Goal: Task Accomplishment & Management: Manage account settings

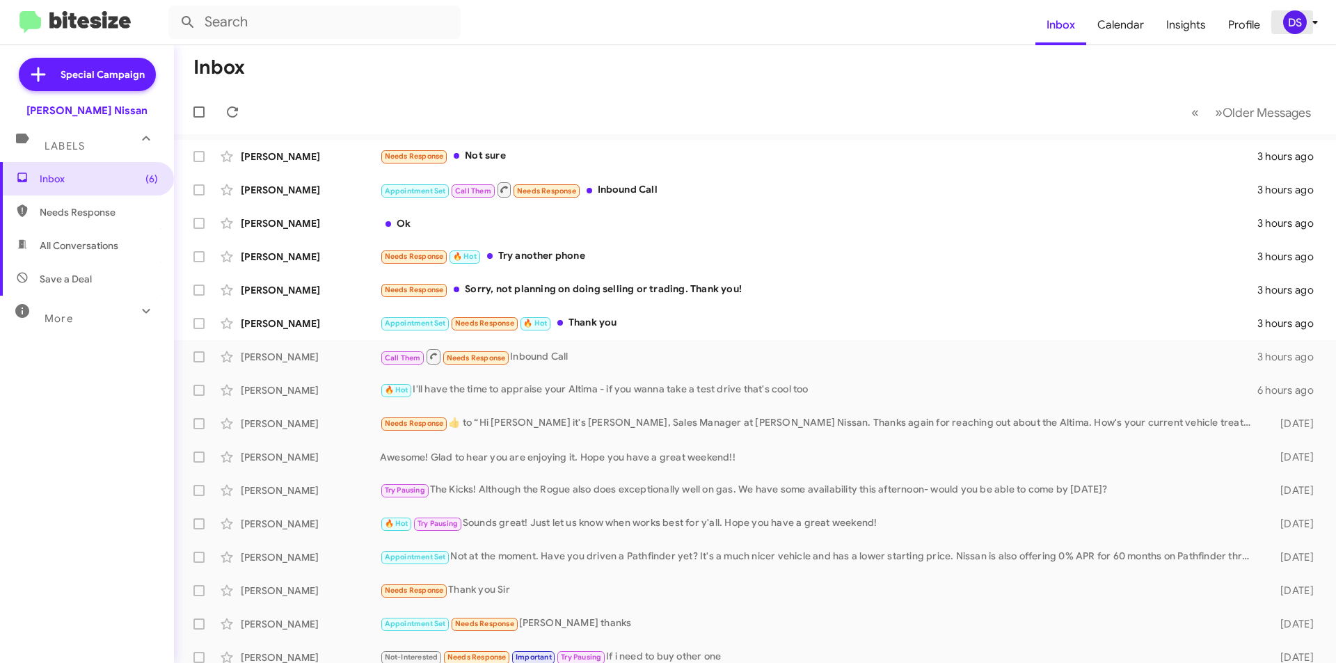
click at [1307, 19] on icon at bounding box center [1315, 22] width 17 height 17
click at [81, 276] on span "Save a Deal" at bounding box center [66, 279] width 52 height 14
type input "in:not-interested"
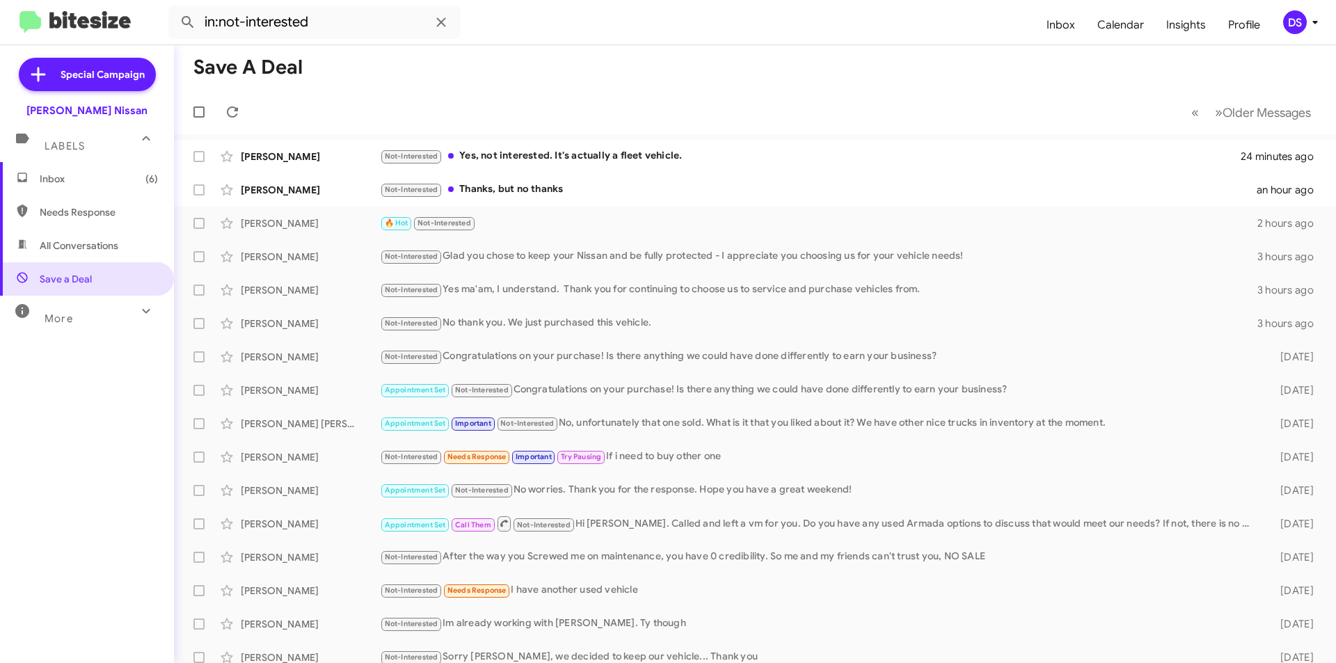
click at [79, 175] on span "Inbox (6)" at bounding box center [99, 179] width 118 height 14
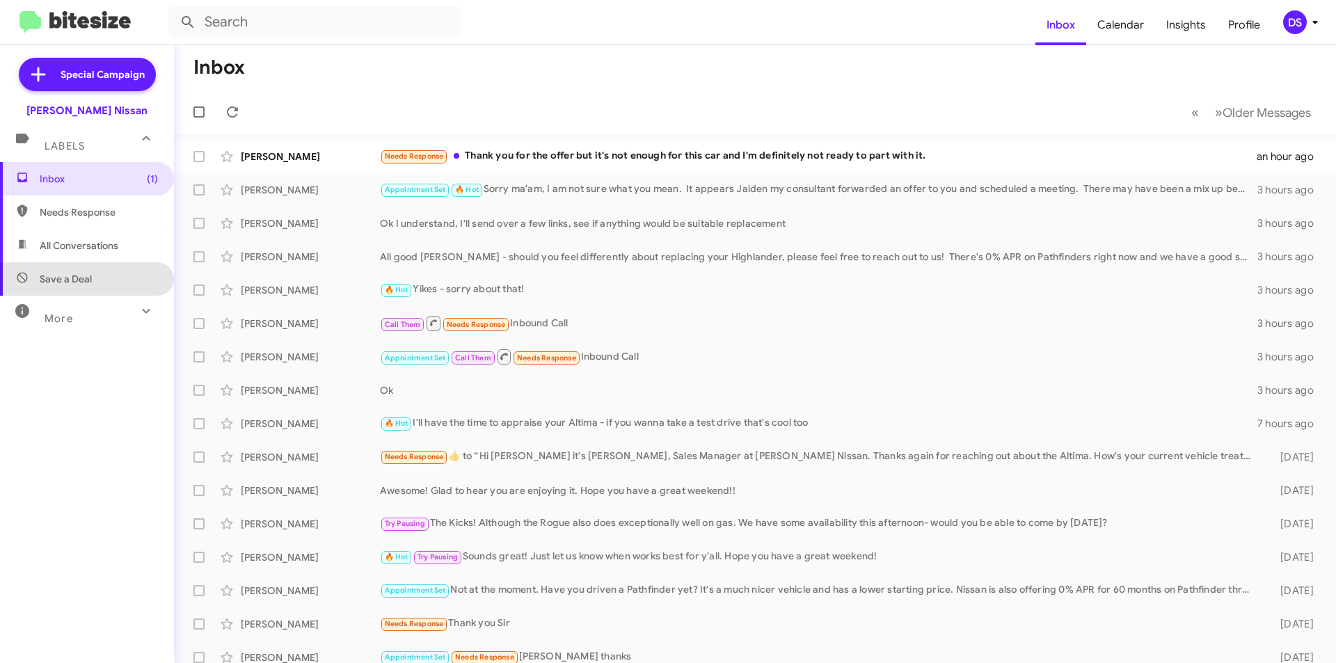
click at [95, 270] on span "Save a Deal" at bounding box center [87, 278] width 174 height 33
type input "in:not-interested"
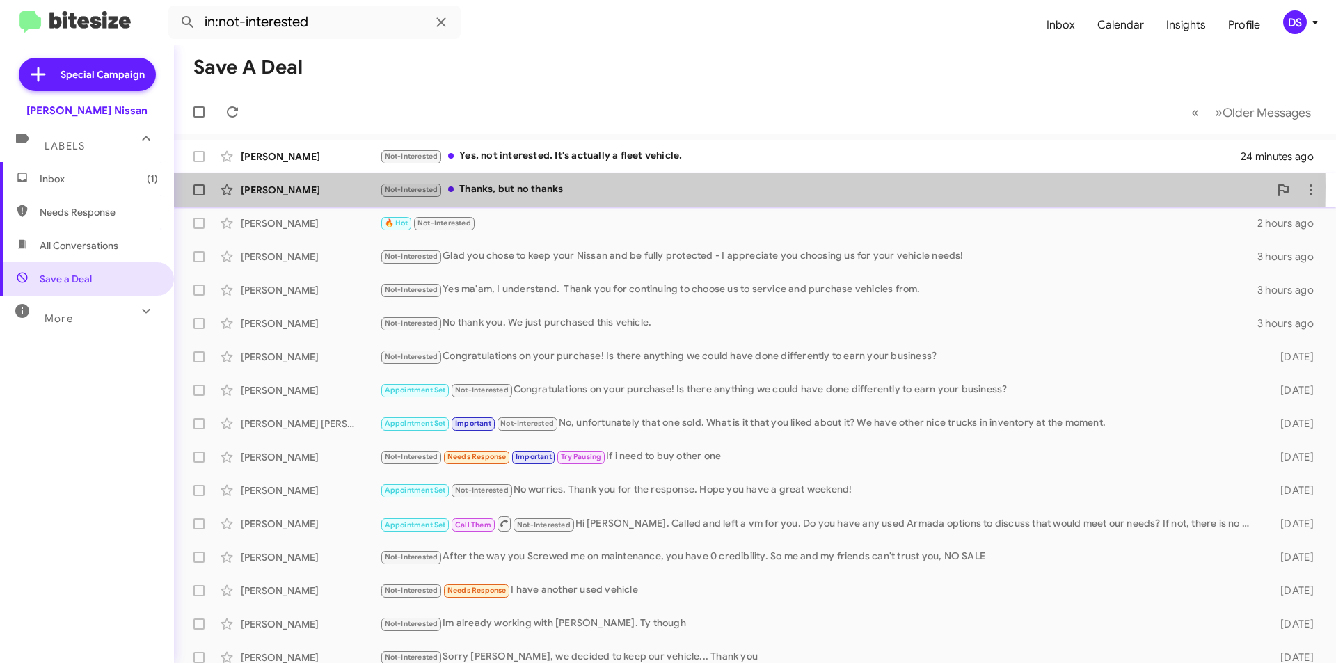
click at [349, 187] on div "[PERSON_NAME]" at bounding box center [310, 190] width 139 height 14
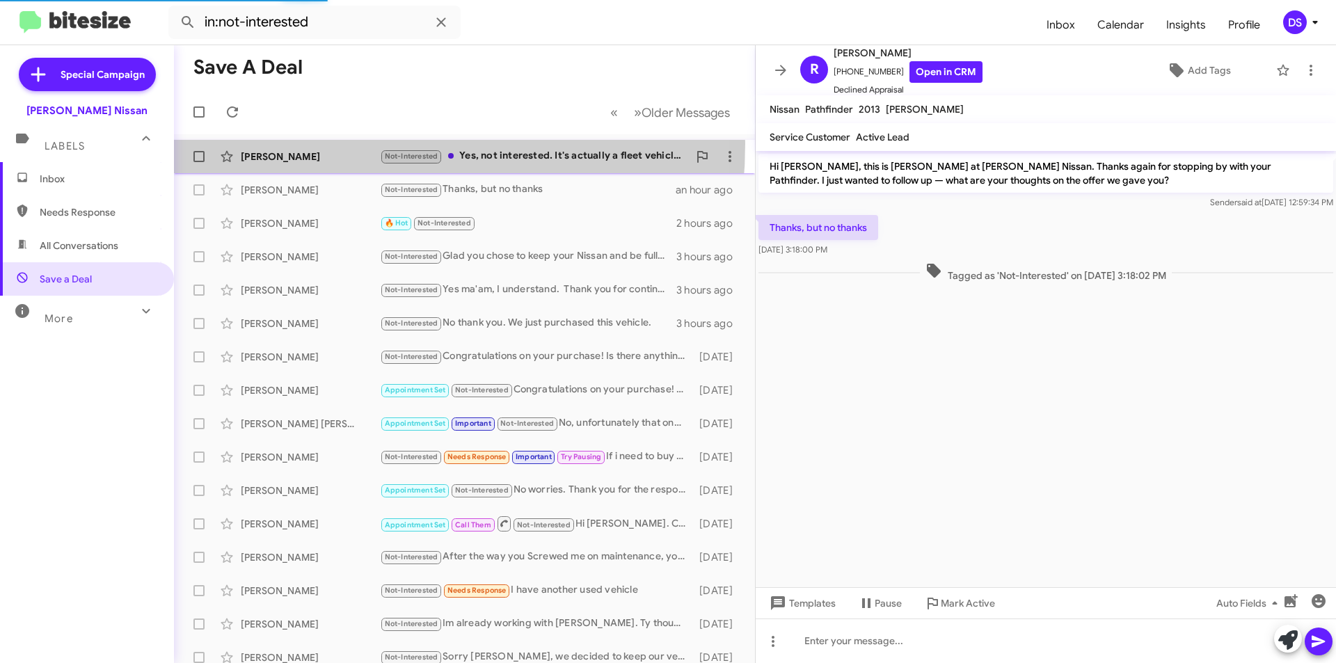
click at [295, 143] on div "[PERSON_NAME] Not-Interested Yes, not interested. It's actually a fleet vehicle…" at bounding box center [464, 157] width 559 height 28
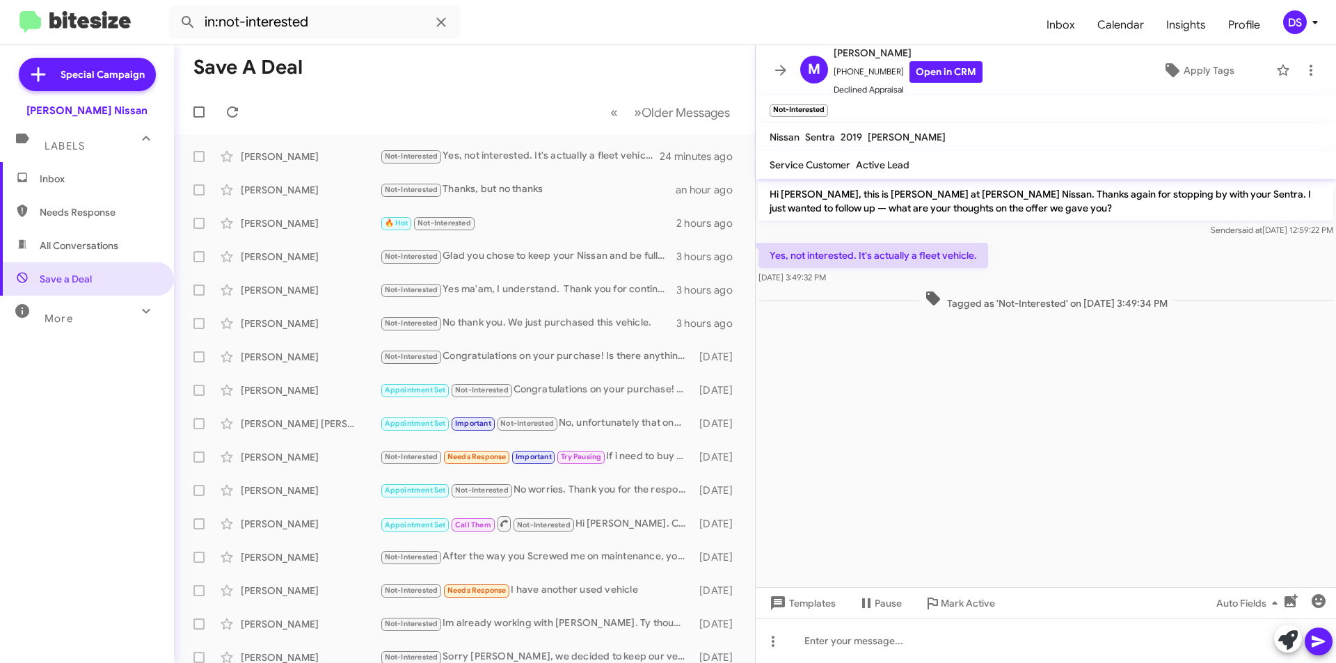
click at [54, 173] on span "Inbox" at bounding box center [99, 179] width 118 height 14
